Goal: Contribute content: Add original content to the website for others to see

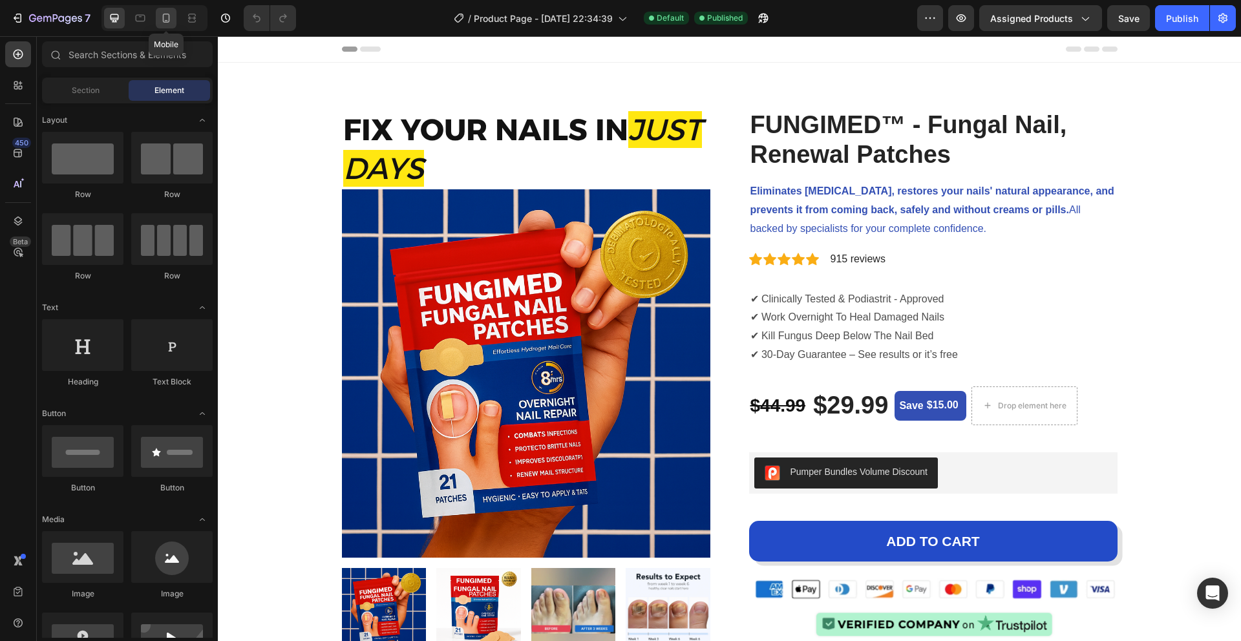
click at [171, 15] on icon at bounding box center [166, 18] width 13 height 13
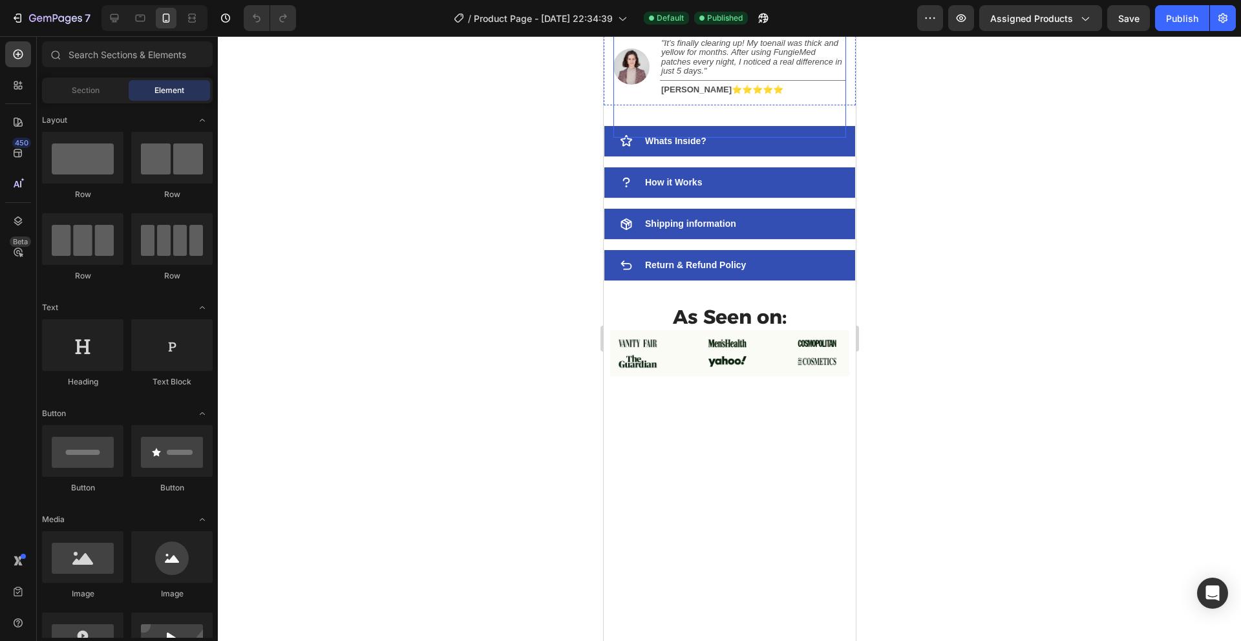
scroll to position [923, 0]
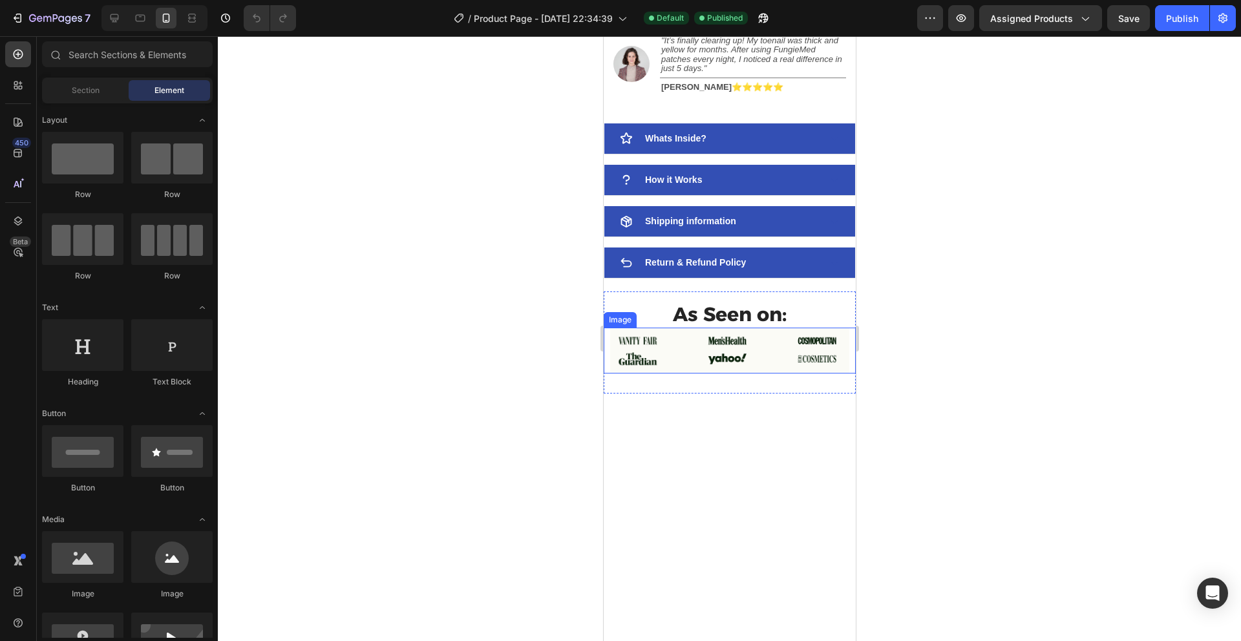
click at [742, 373] on img at bounding box center [728, 351] width 239 height 46
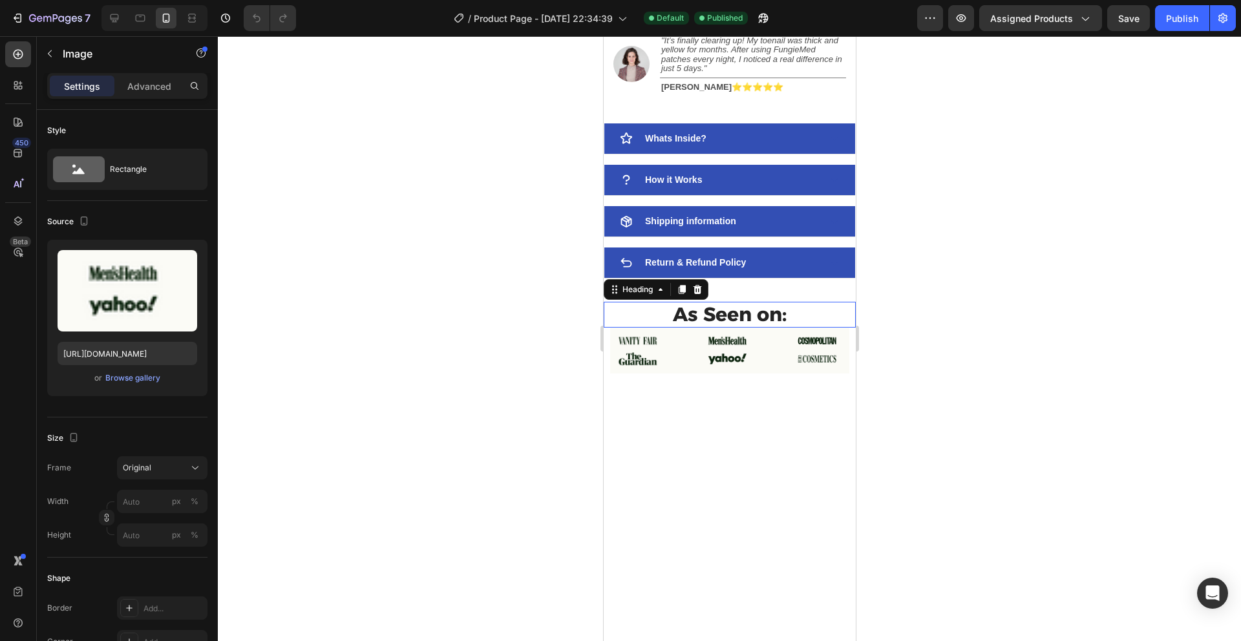
click at [731, 328] on h2 "As Seen on:" at bounding box center [729, 315] width 252 height 26
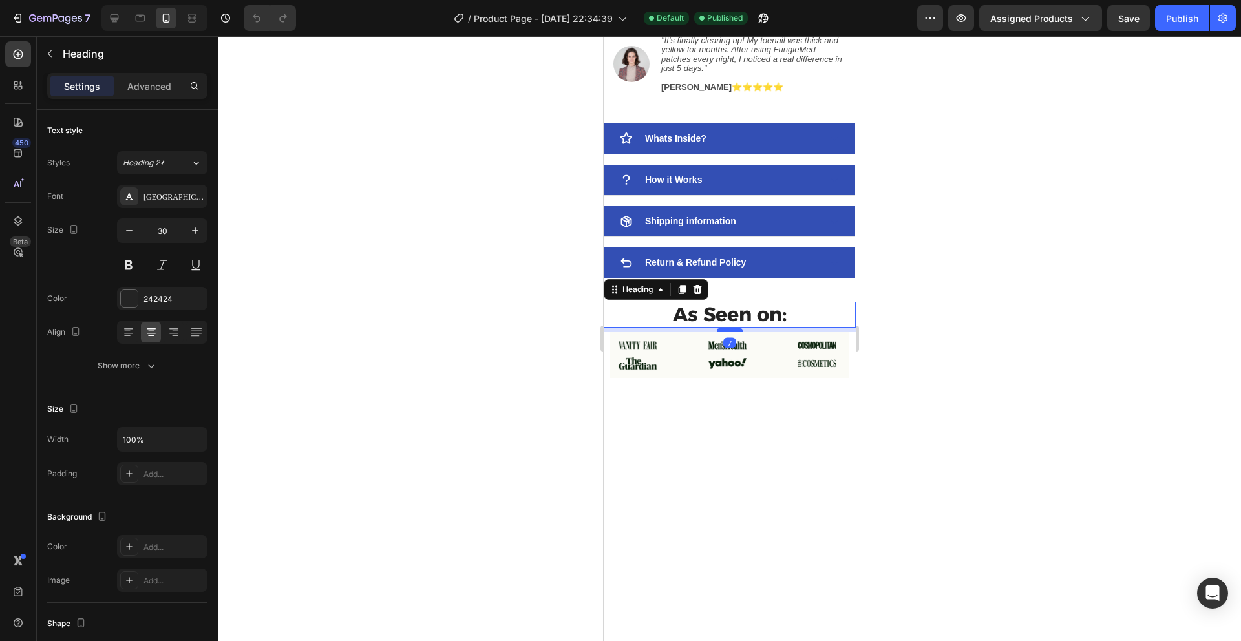
click at [730, 332] on div at bounding box center [729, 330] width 26 height 4
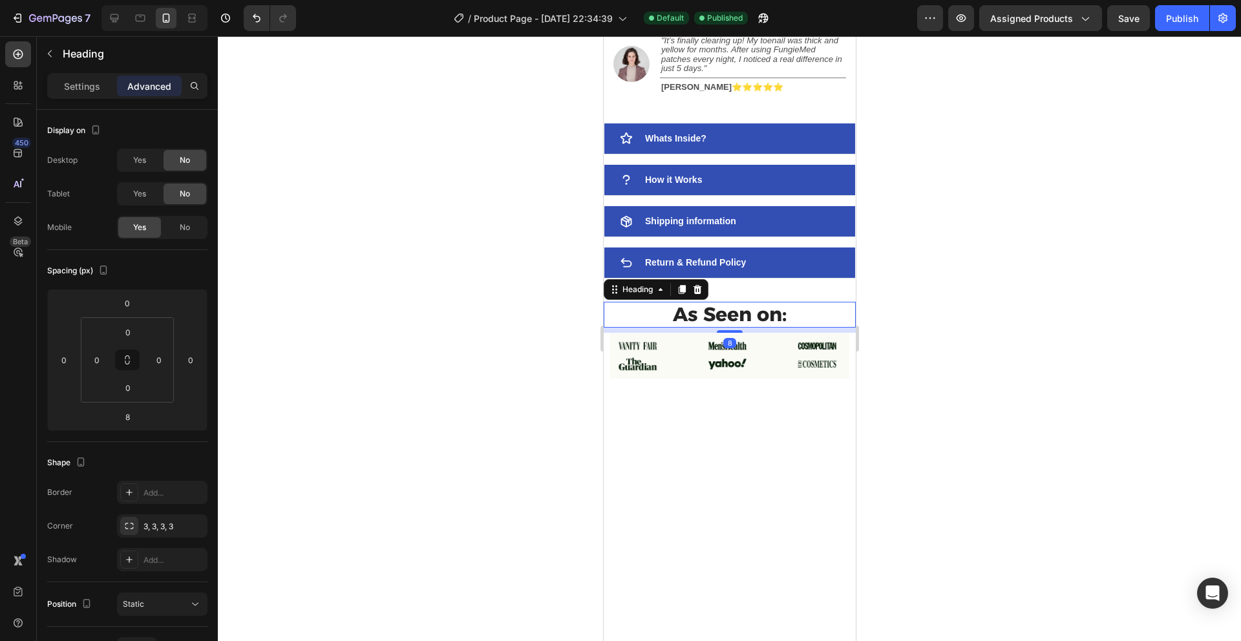
click at [1025, 425] on div at bounding box center [729, 338] width 1023 height 605
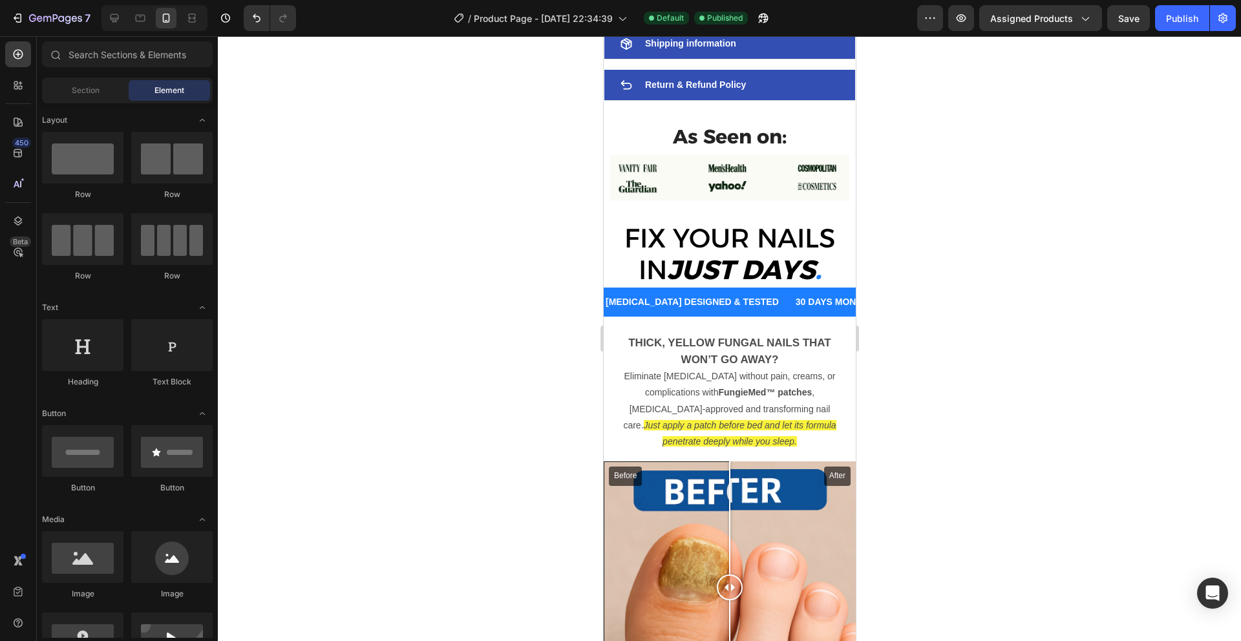
scroll to position [1142, 0]
click at [731, 174] on img at bounding box center [728, 179] width 239 height 46
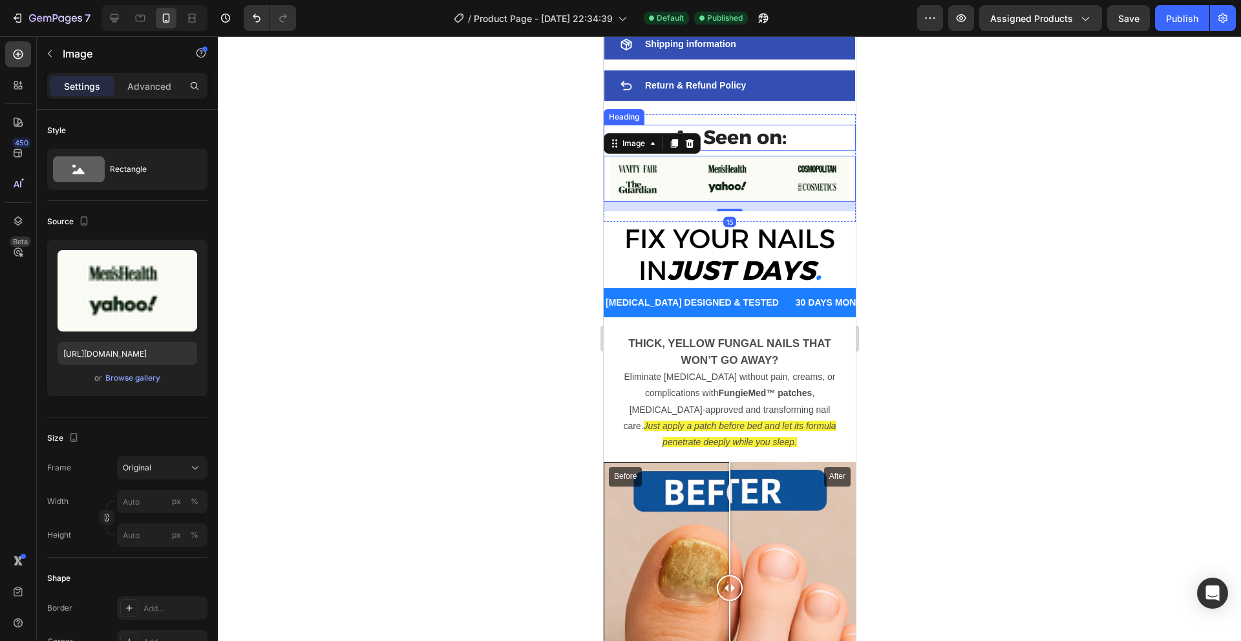
click at [732, 140] on h2 "As Seen on:" at bounding box center [729, 138] width 252 height 26
click at [731, 139] on h2 "As Seen on:" at bounding box center [729, 138] width 252 height 26
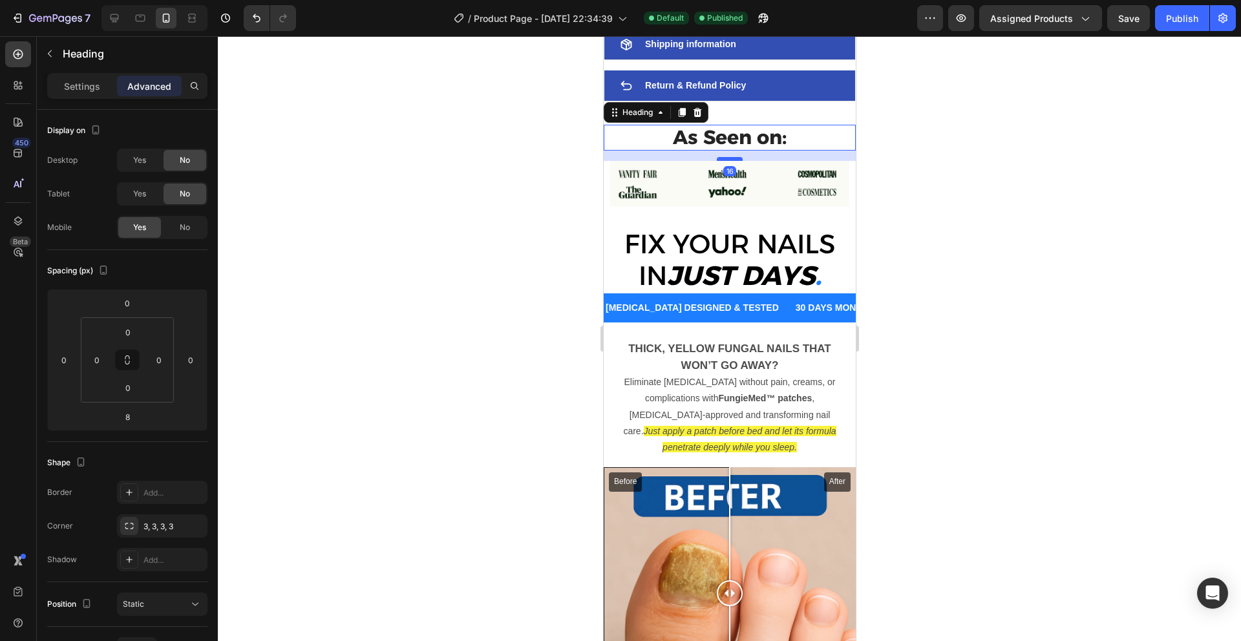
click at [728, 160] on div at bounding box center [729, 159] width 26 height 4
type input "16"
click at [1001, 188] on div at bounding box center [729, 338] width 1023 height 605
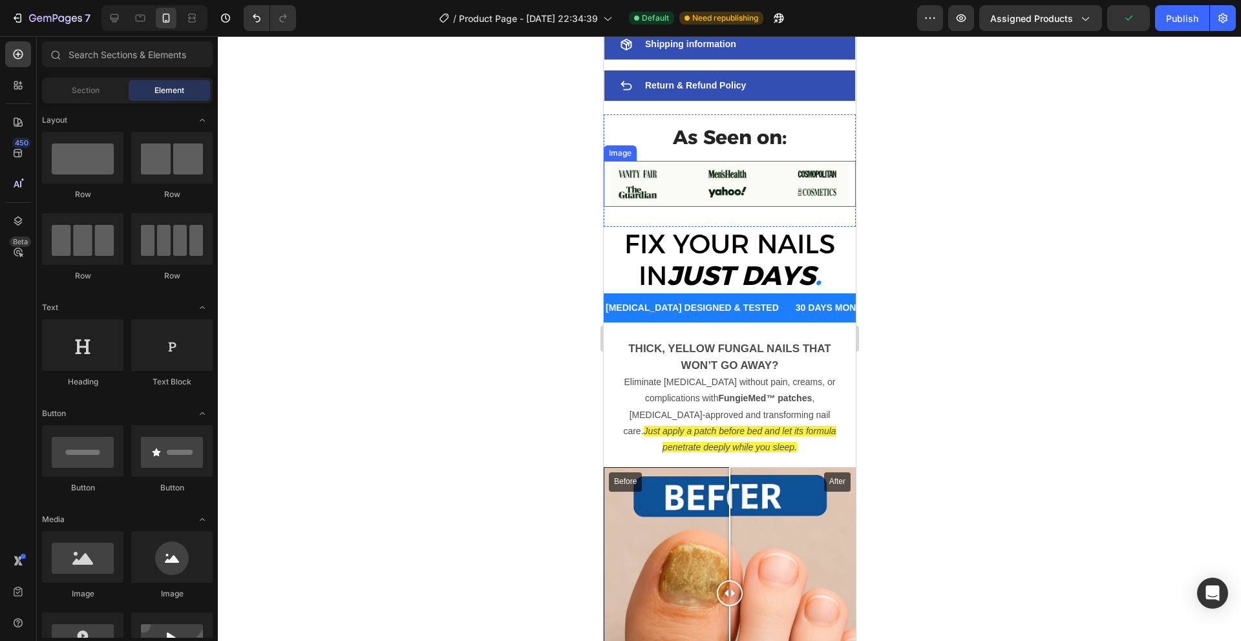
click at [965, 202] on div at bounding box center [729, 338] width 1023 height 605
click at [960, 293] on div at bounding box center [729, 338] width 1023 height 605
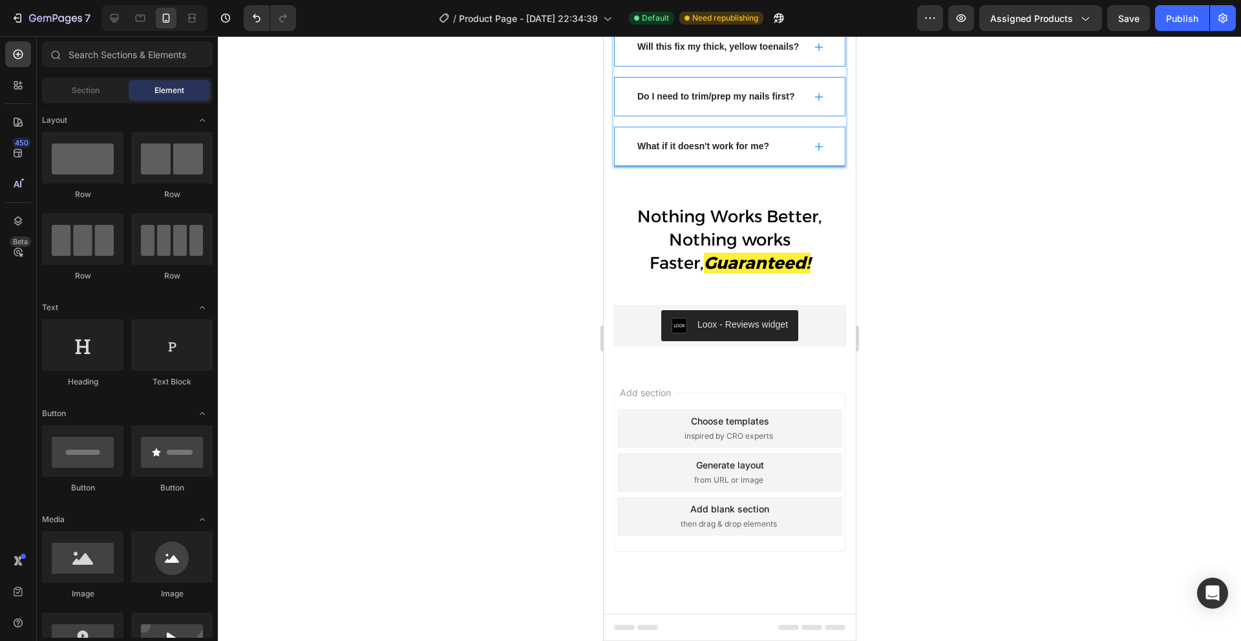
scroll to position [4014, 0]
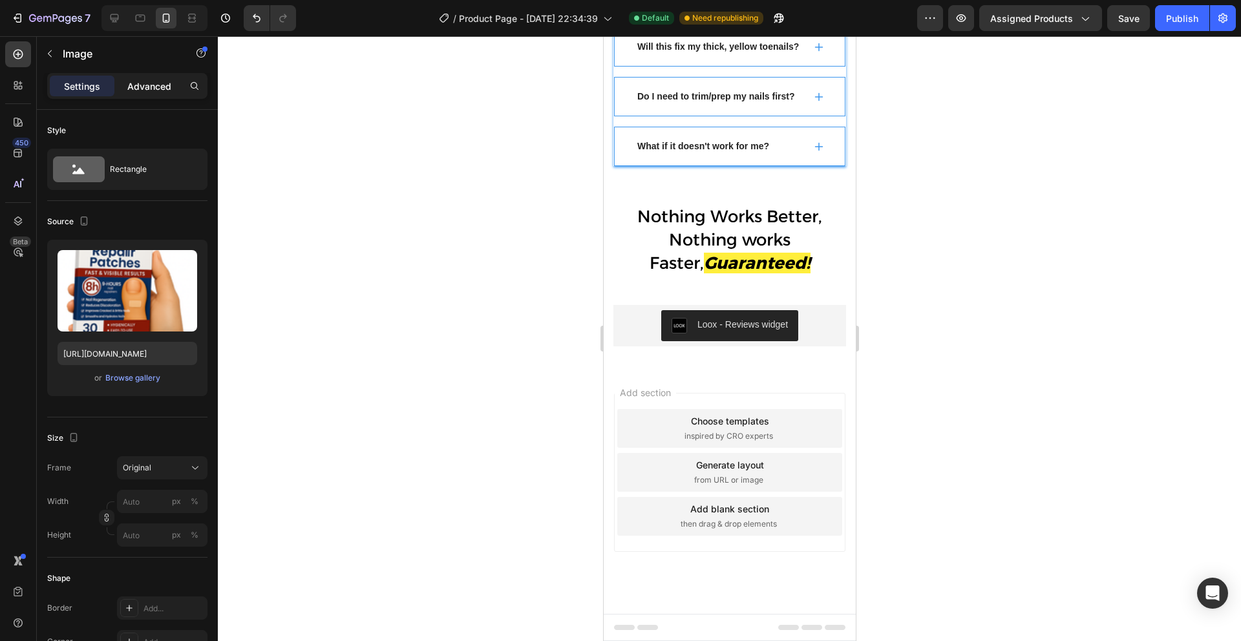
click at [145, 81] on p "Advanced" at bounding box center [149, 86] width 44 height 14
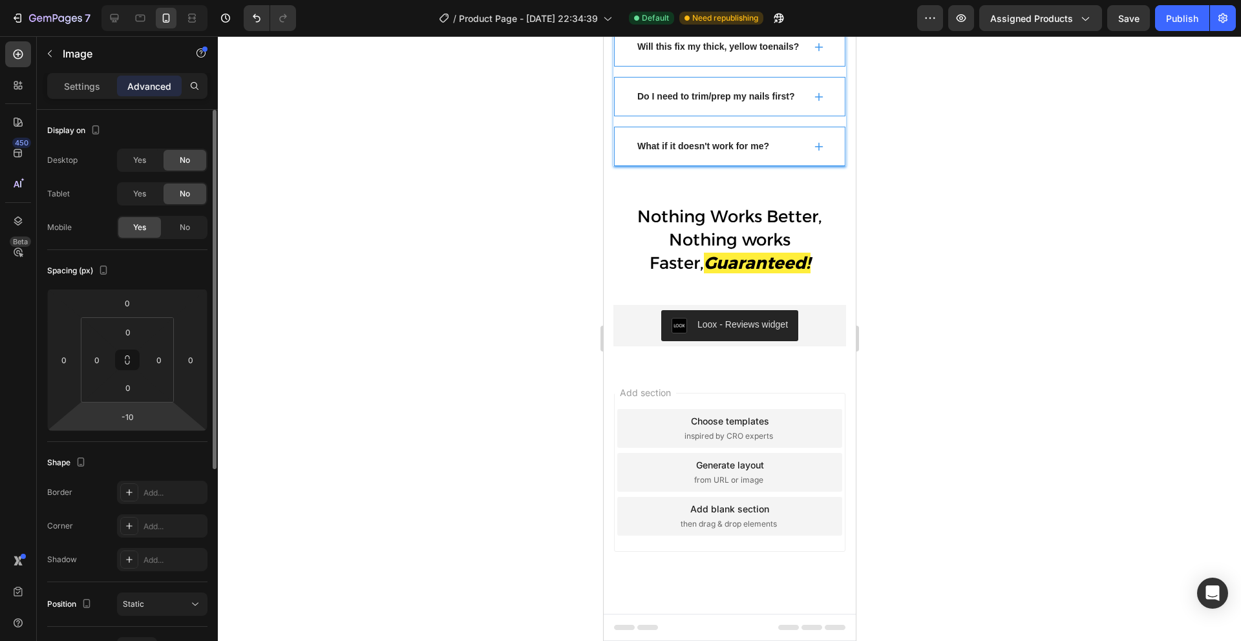
click at [134, 415] on input "-10" at bounding box center [127, 416] width 26 height 19
click at [999, 354] on div at bounding box center [729, 338] width 1023 height 605
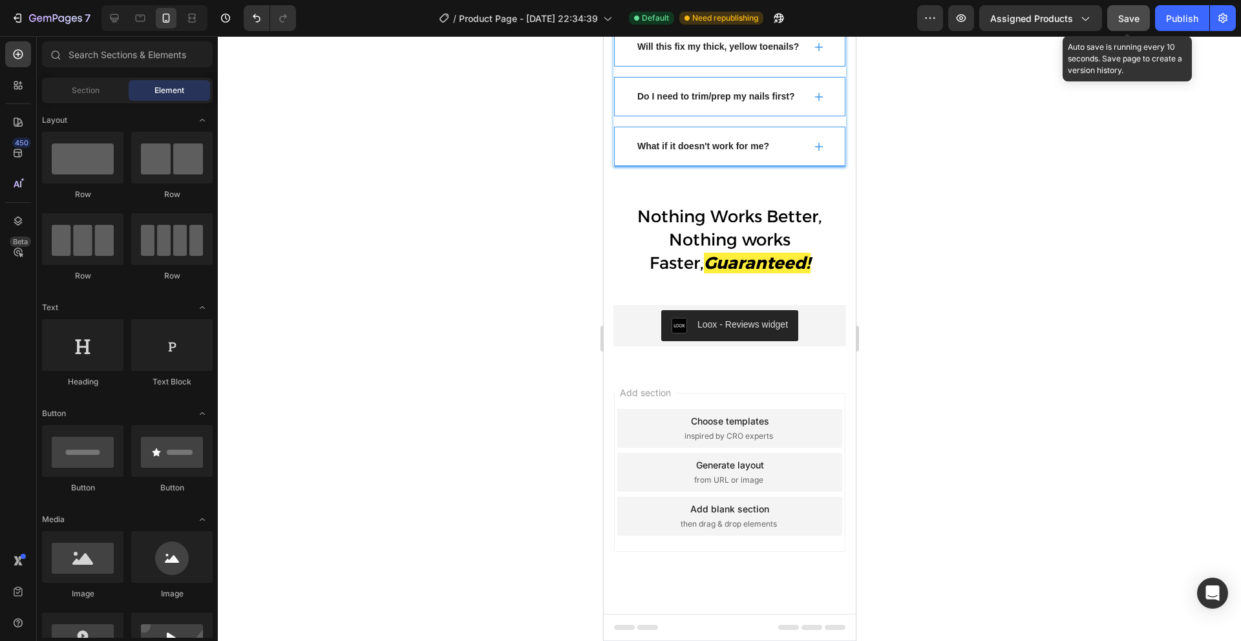
click at [1142, 22] on button "Save" at bounding box center [1128, 18] width 43 height 26
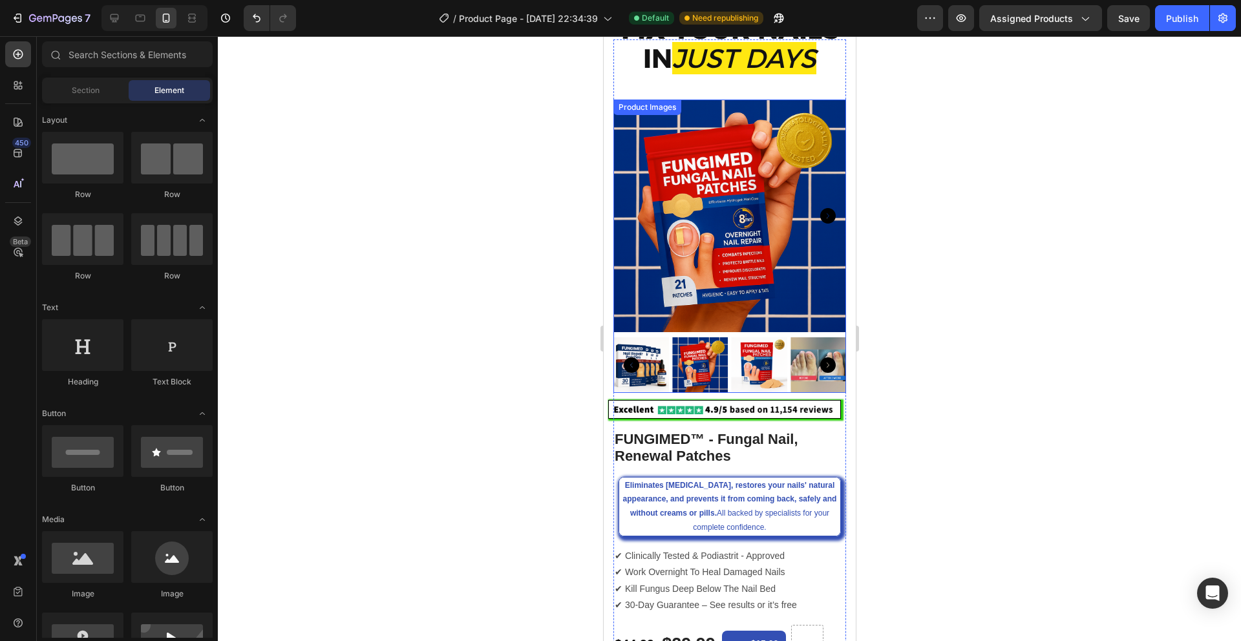
scroll to position [0, 0]
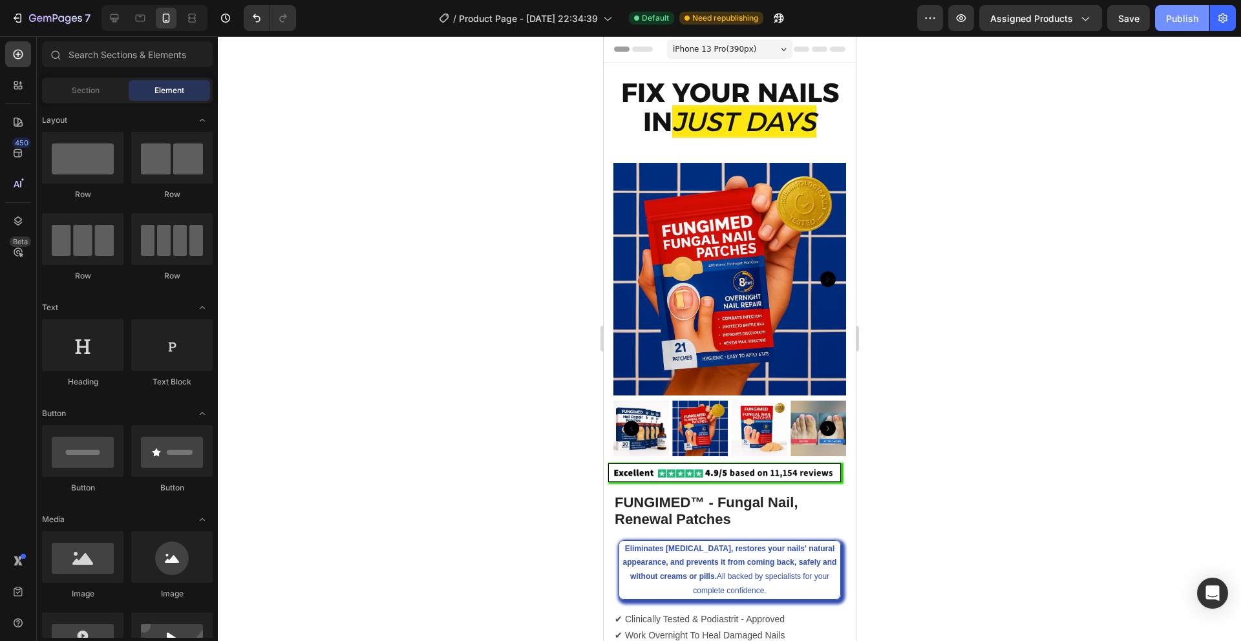
click at [1186, 19] on div "Publish" at bounding box center [1182, 19] width 32 height 14
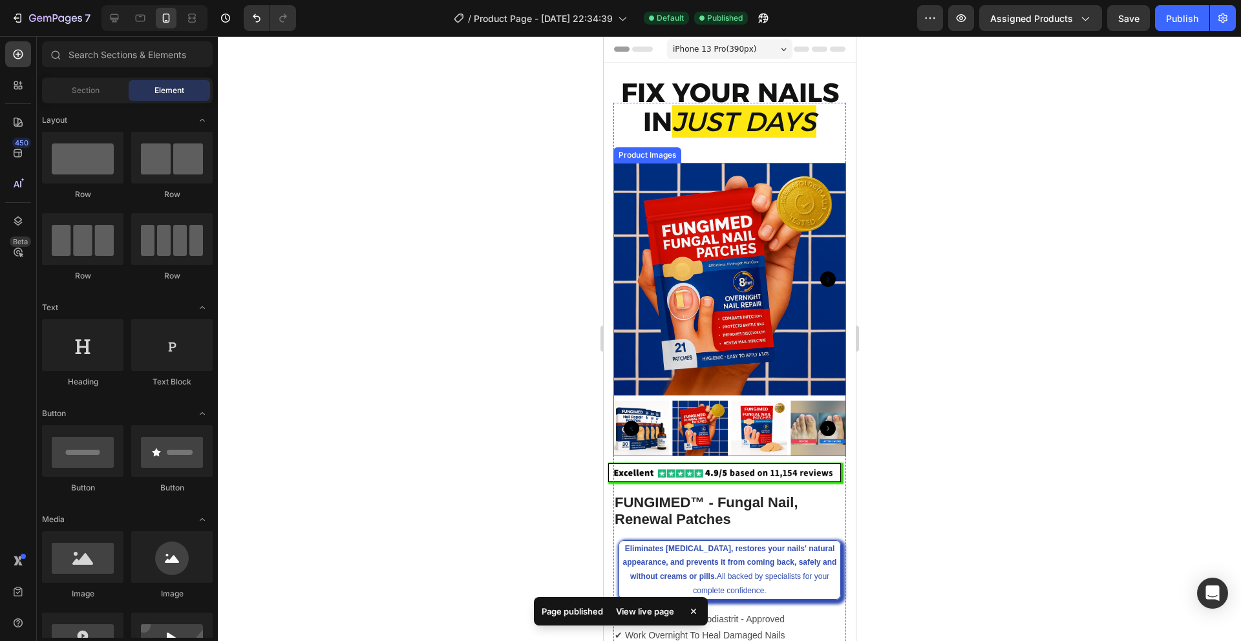
click at [826, 428] on icon "Carousel Next Arrow" at bounding box center [827, 429] width 16 height 16
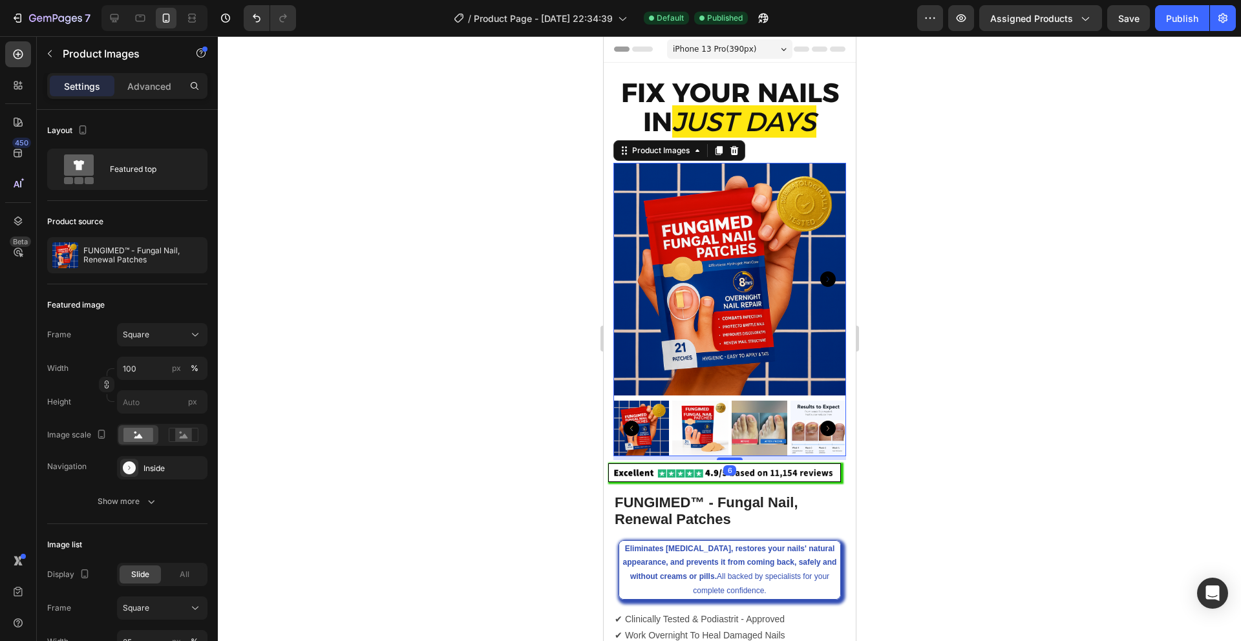
click at [826, 428] on icon "Carousel Next Arrow" at bounding box center [827, 429] width 16 height 16
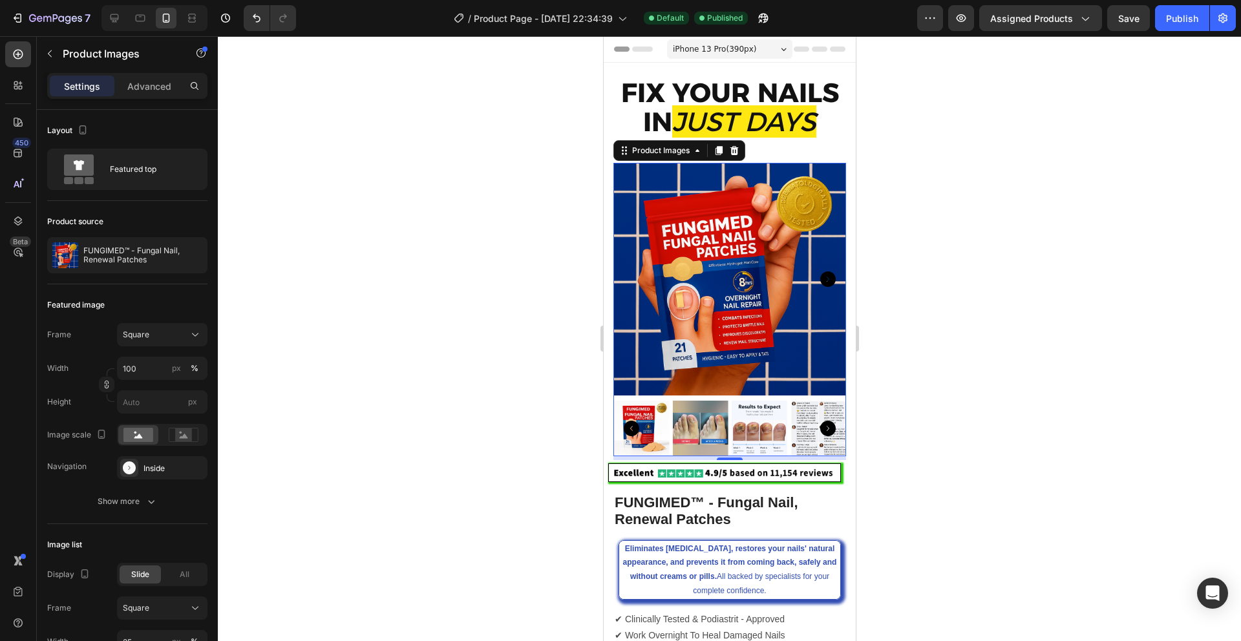
click at [826, 428] on icon "Carousel Next Arrow" at bounding box center [827, 429] width 16 height 16
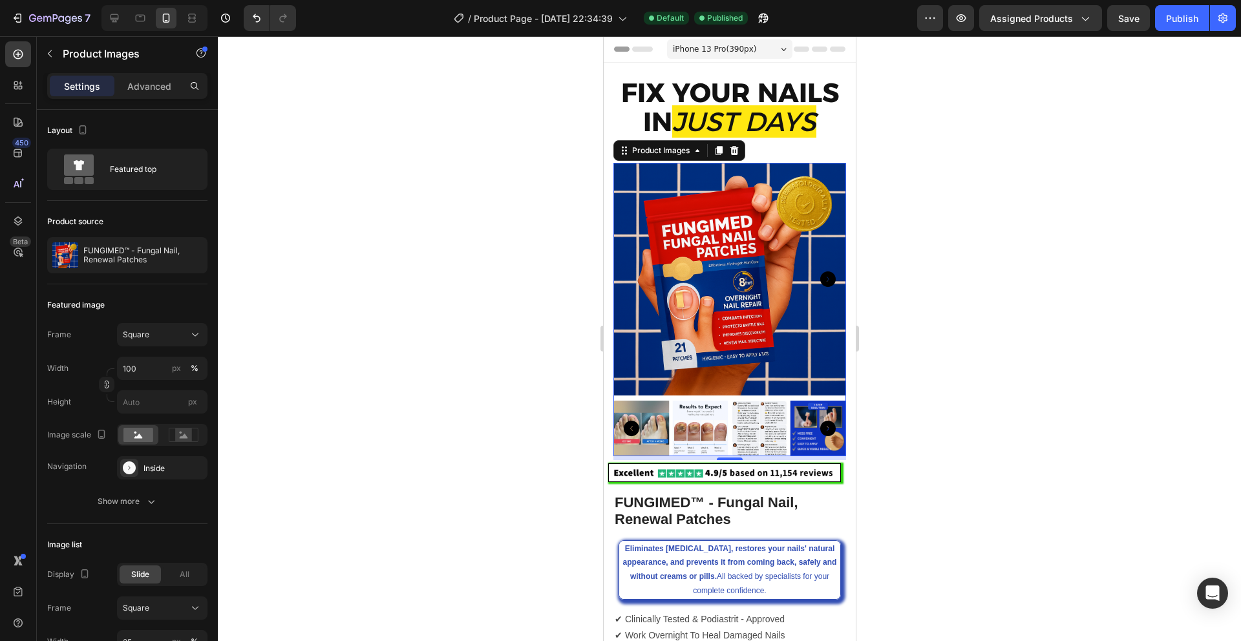
click at [826, 428] on icon "Carousel Next Arrow" at bounding box center [827, 429] width 16 height 16
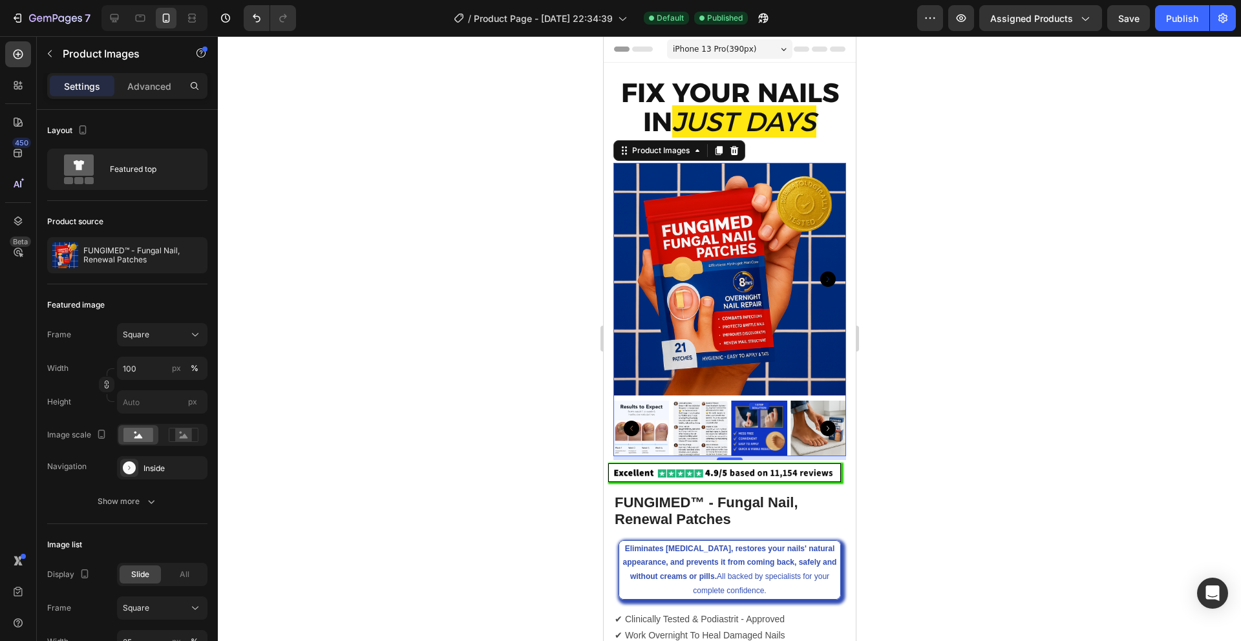
click at [826, 428] on icon "Carousel Next Arrow" at bounding box center [827, 429] width 16 height 16
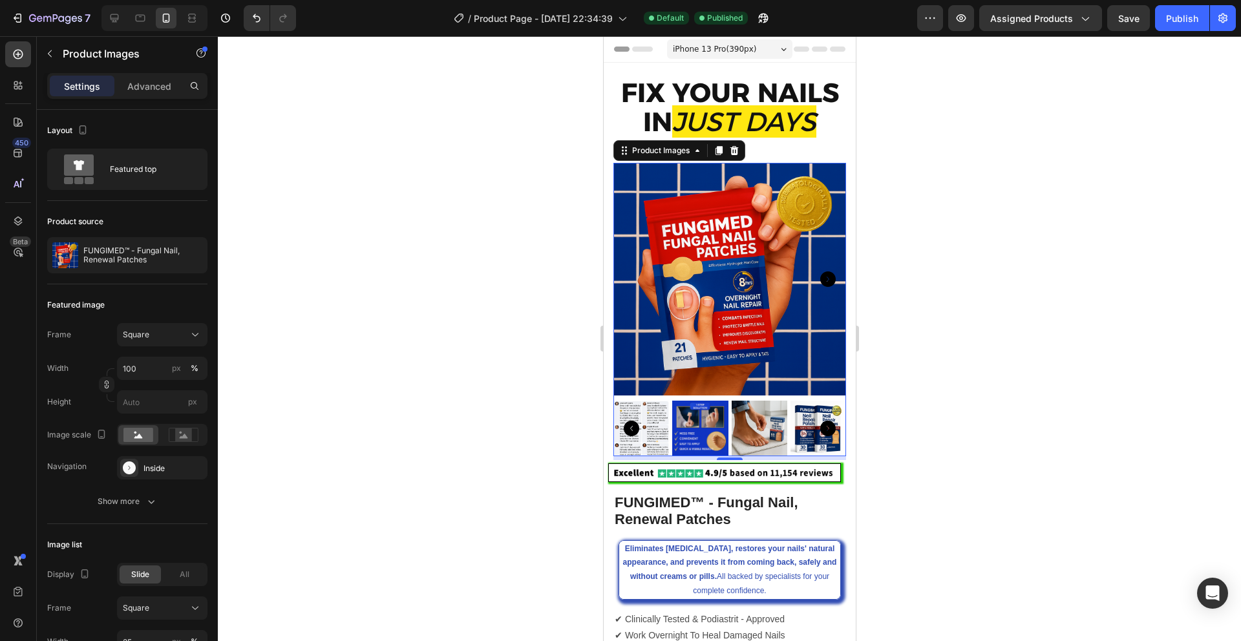
click at [826, 428] on icon "Carousel Next Arrow" at bounding box center [827, 429] width 16 height 16
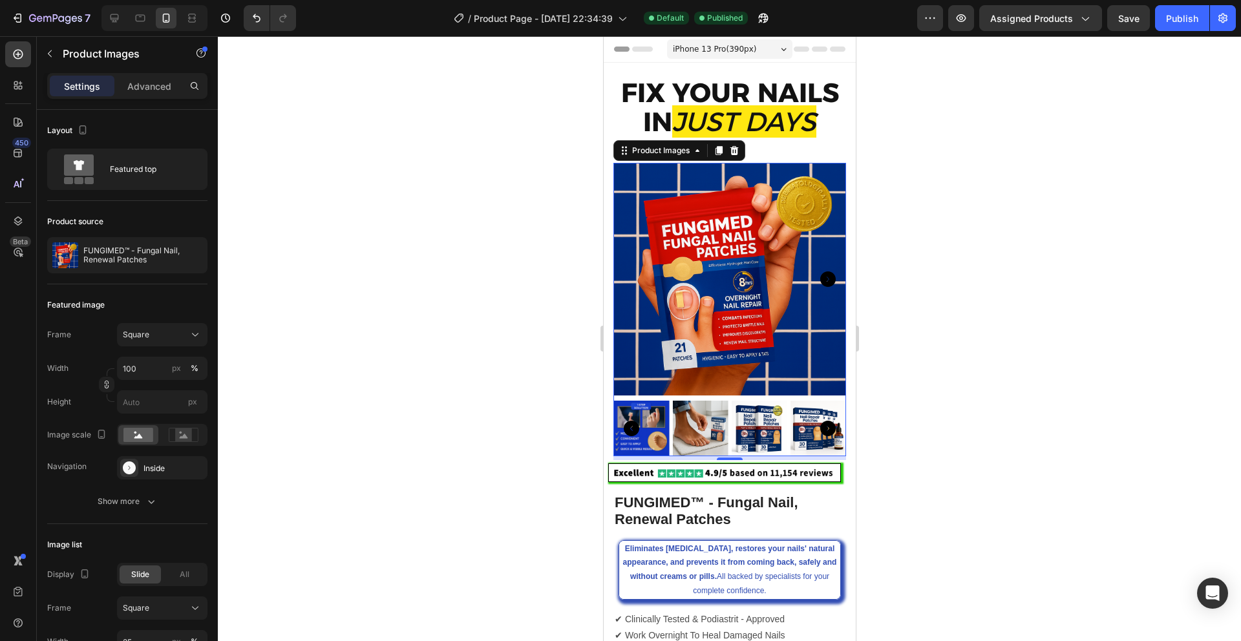
click at [826, 428] on icon "Carousel Next Arrow" at bounding box center [827, 429] width 16 height 16
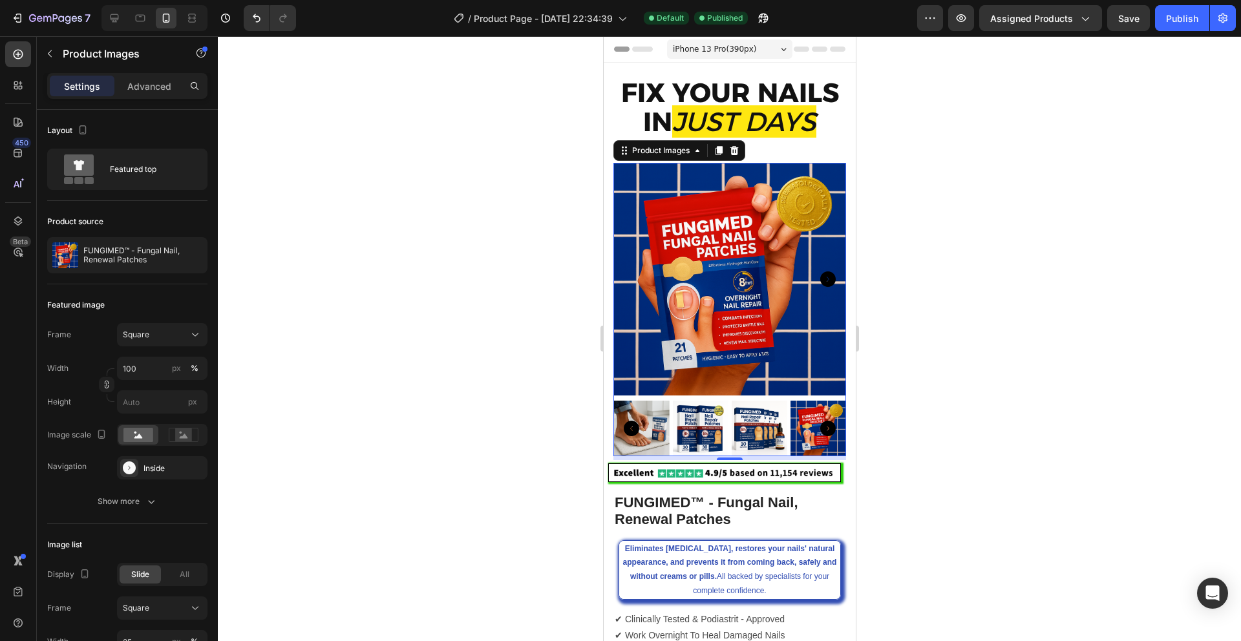
click at [826, 428] on icon "Carousel Next Arrow" at bounding box center [827, 429] width 16 height 16
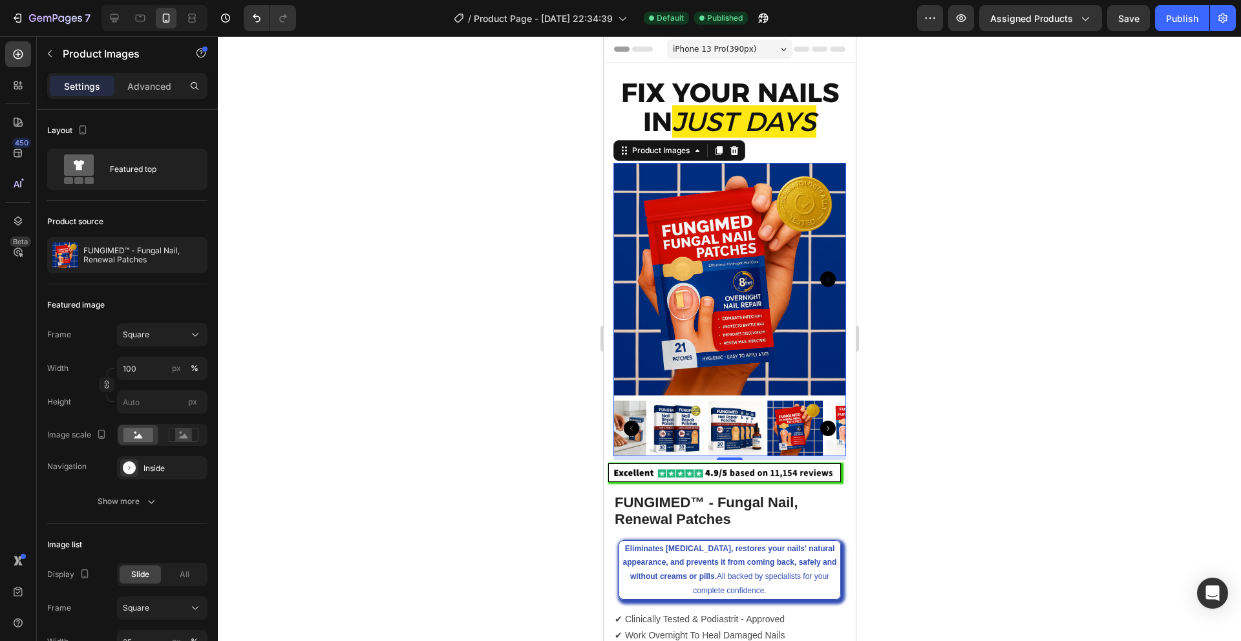
click at [826, 428] on icon "Carousel Next Arrow" at bounding box center [827, 429] width 16 height 16
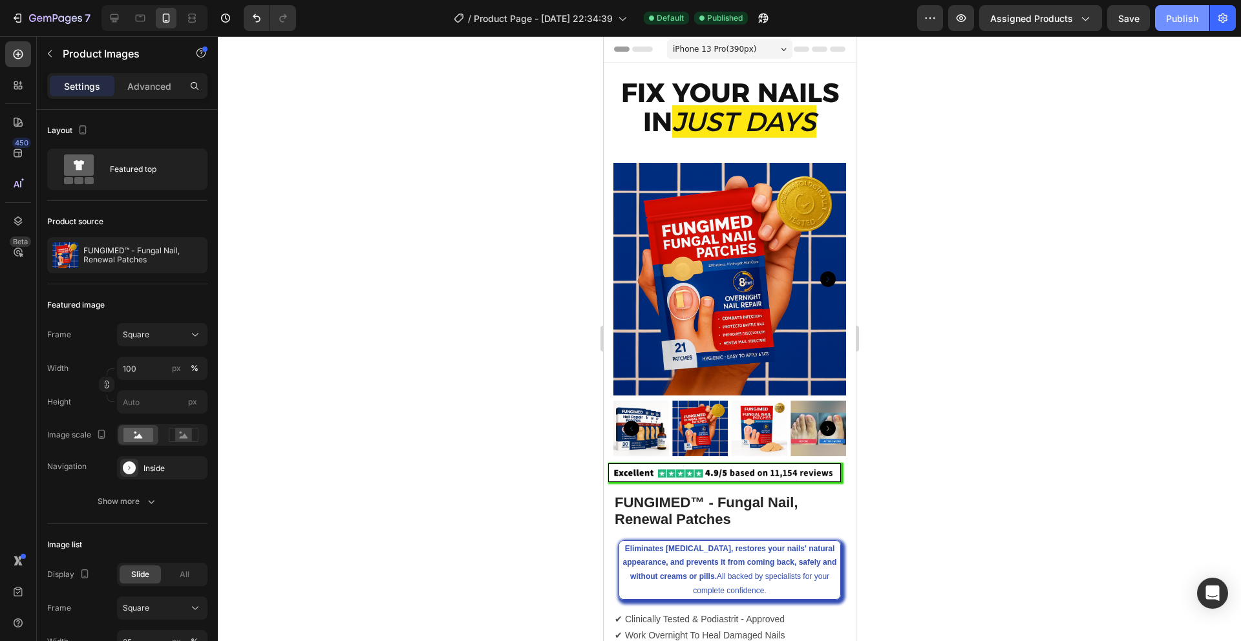
click at [1186, 25] on button "Publish" at bounding box center [1182, 18] width 54 height 26
click at [19, 16] on icon "button" at bounding box center [17, 18] width 13 height 13
